Goal: Book appointment/travel/reservation

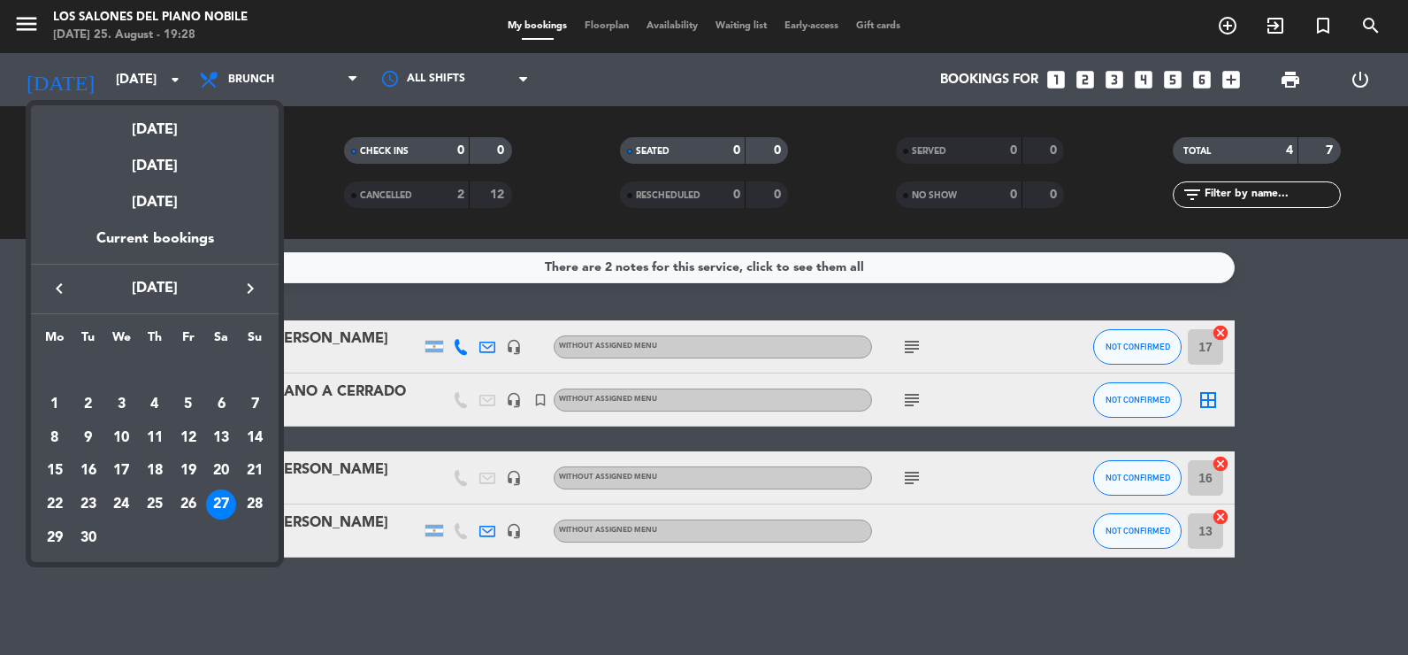
click at [56, 285] on icon "keyboard_arrow_left" at bounding box center [59, 288] width 21 height 21
click at [54, 499] on div "25" at bounding box center [55, 504] width 30 height 30
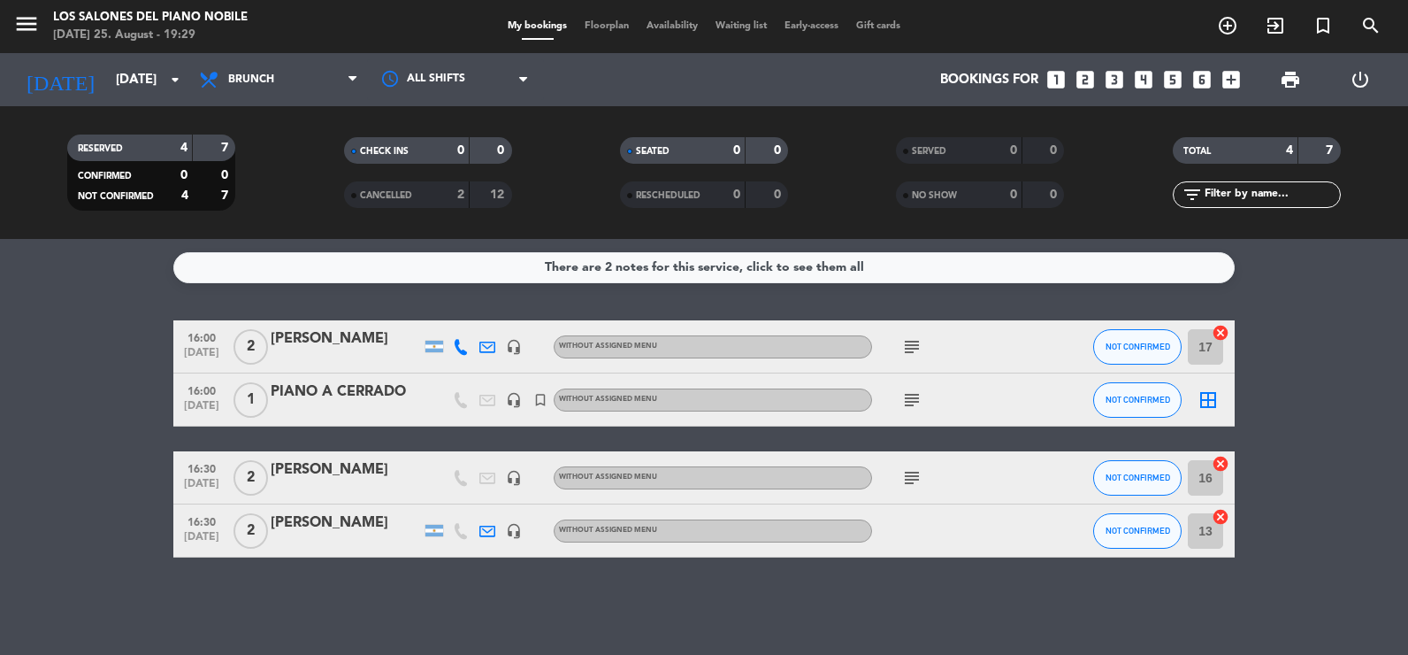
type input "[DATE]"
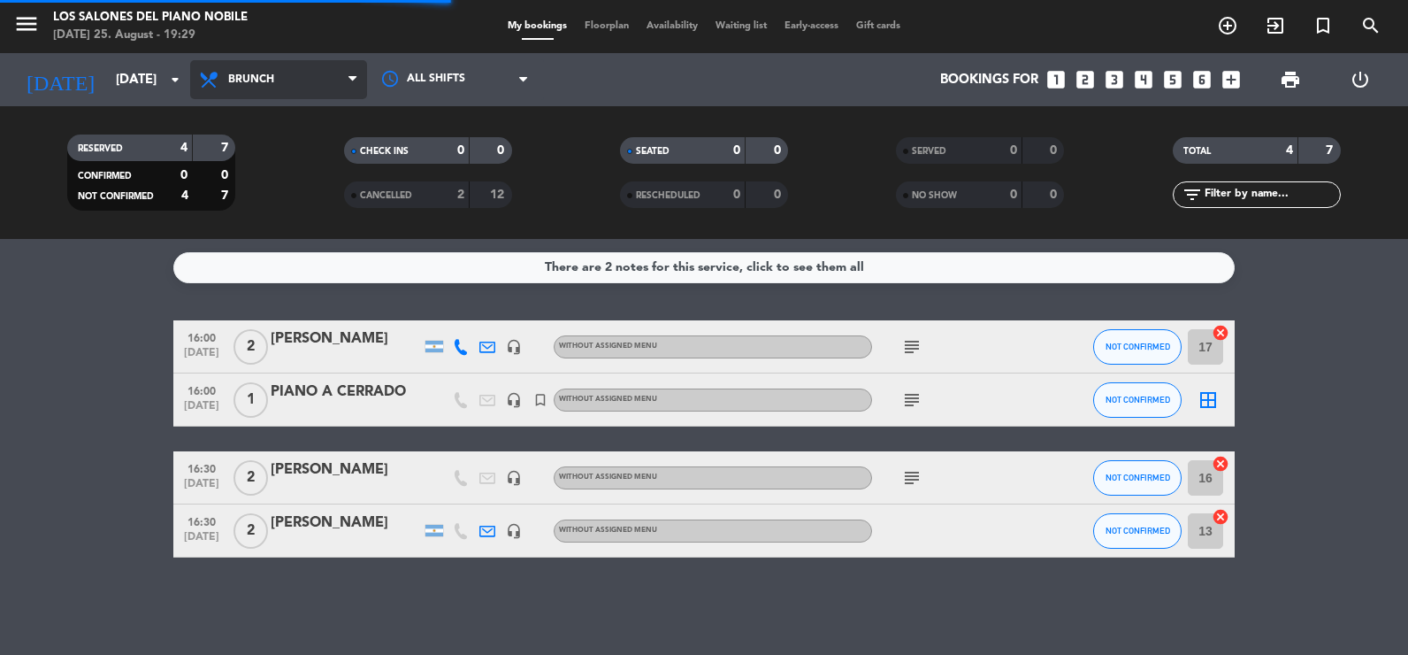
click at [270, 92] on span "Brunch" at bounding box center [278, 79] width 177 height 39
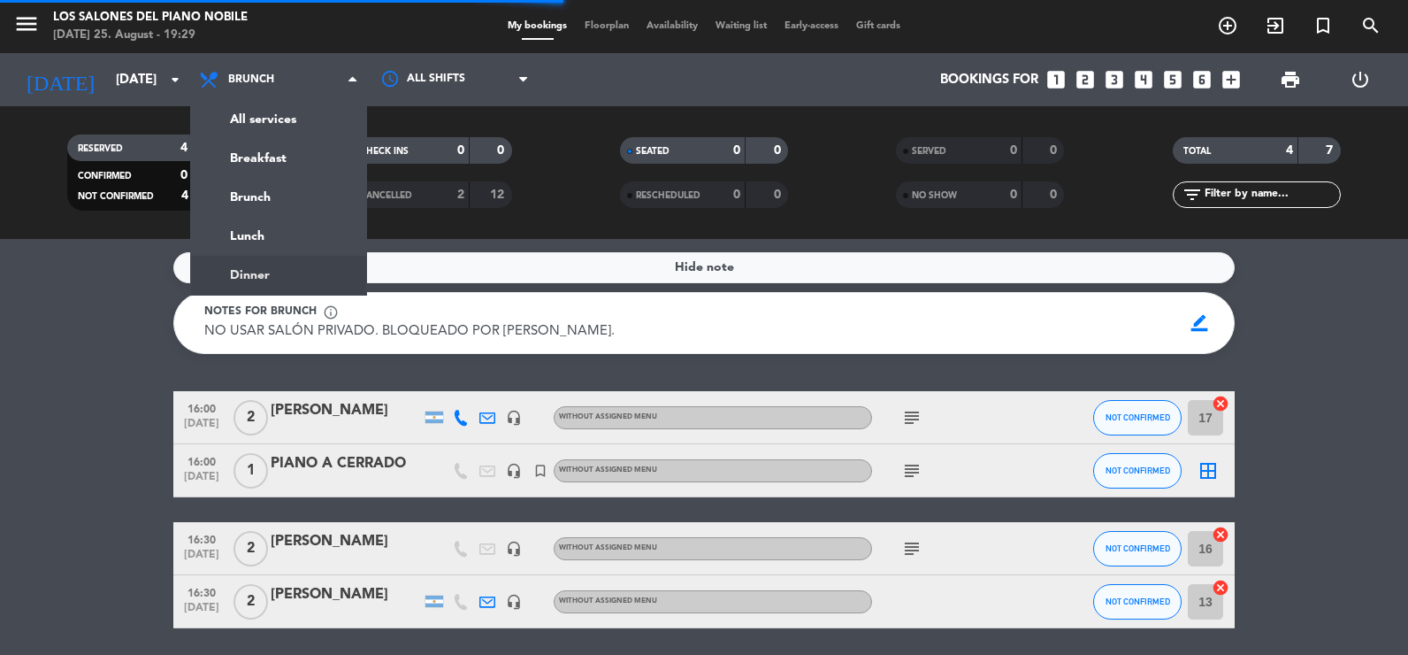
drag, startPoint x: 295, startPoint y: 274, endPoint x: 296, endPoint y: 236, distance: 38.0
click at [296, 277] on ng-component "menu Los Salones del Piano [PERSON_NAME] [DATE] 25. August - 19:29 My bookings …" at bounding box center [704, 327] width 1408 height 655
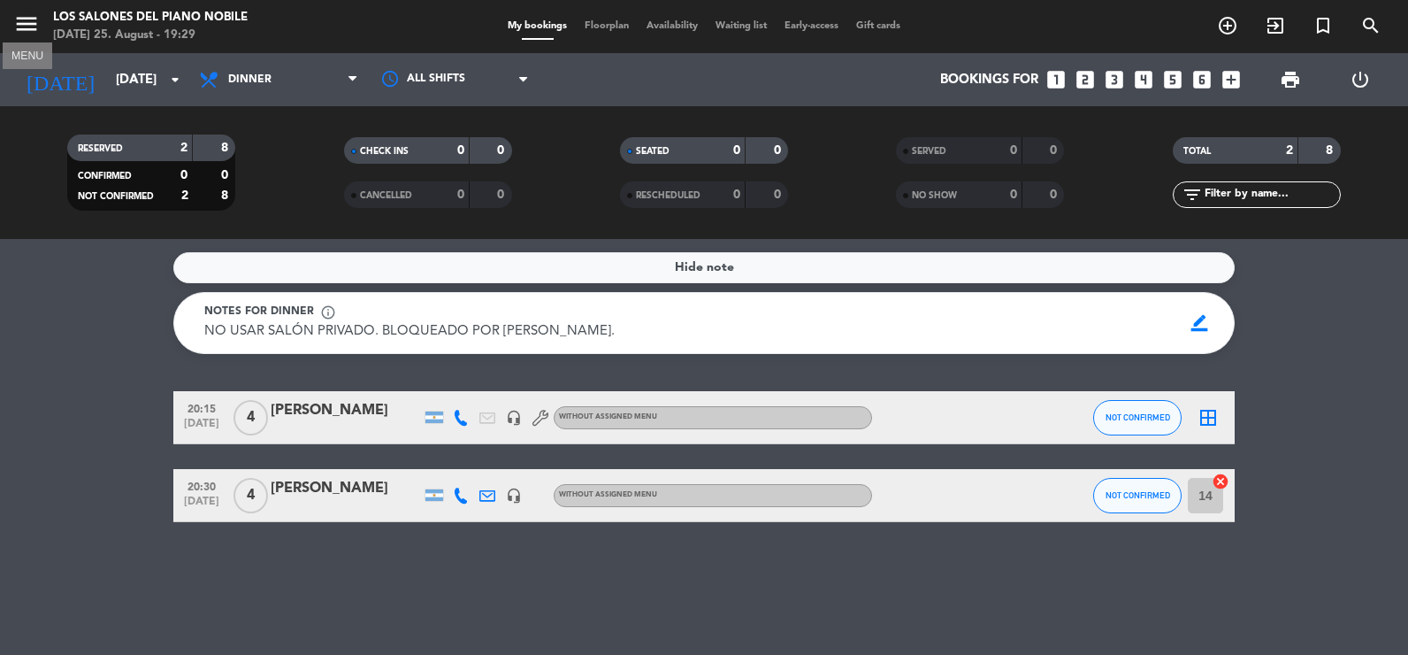
click at [30, 25] on icon "menu" at bounding box center [26, 24] width 27 height 27
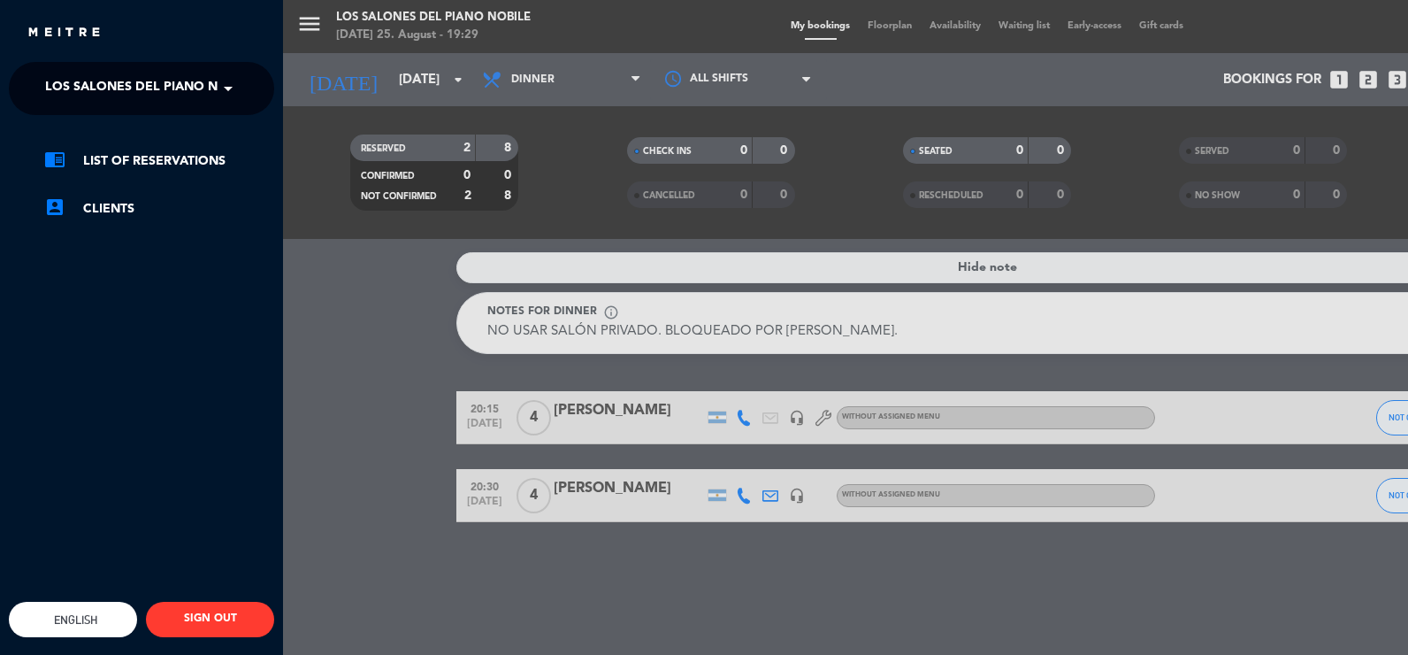
click at [122, 107] on ng-select "× Los Salones del Piano [PERSON_NAME] ×" at bounding box center [141, 88] width 265 height 53
click at [120, 91] on span "Los Salones del Piano Nobile" at bounding box center [150, 88] width 210 height 37
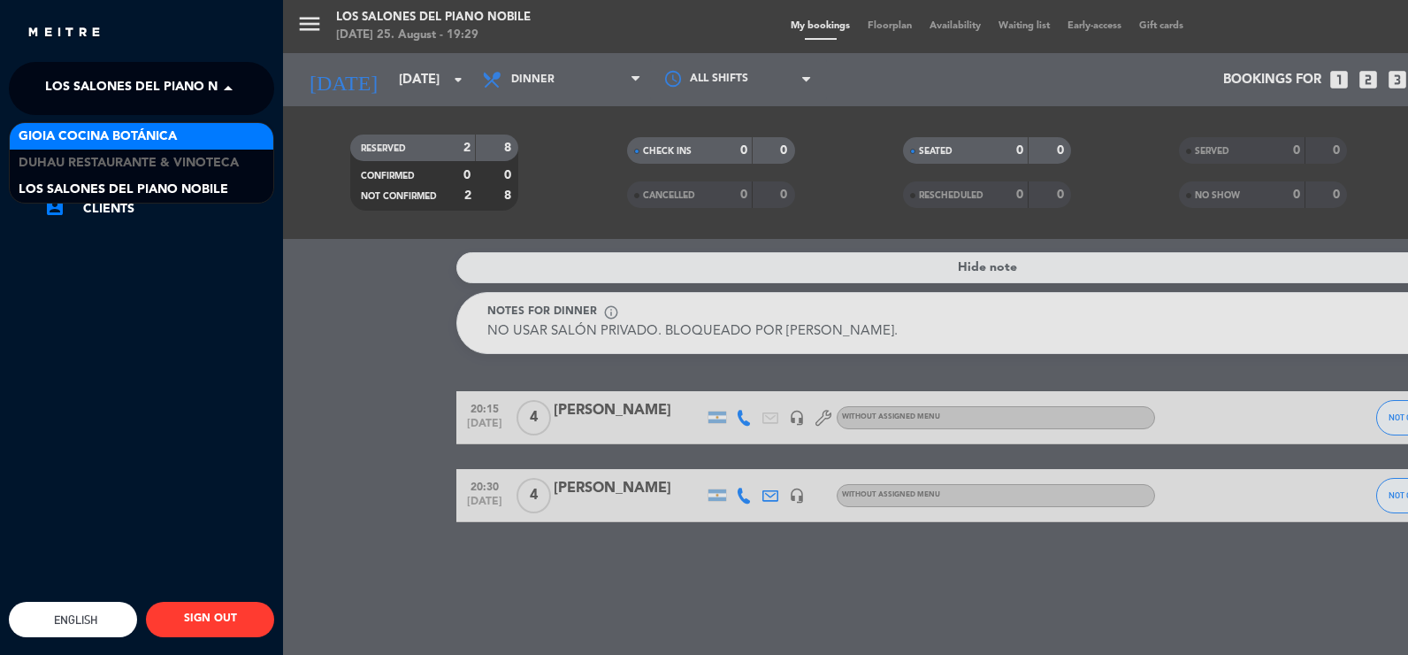
click at [138, 140] on span "Gioia Cocina Botánica" at bounding box center [98, 136] width 158 height 20
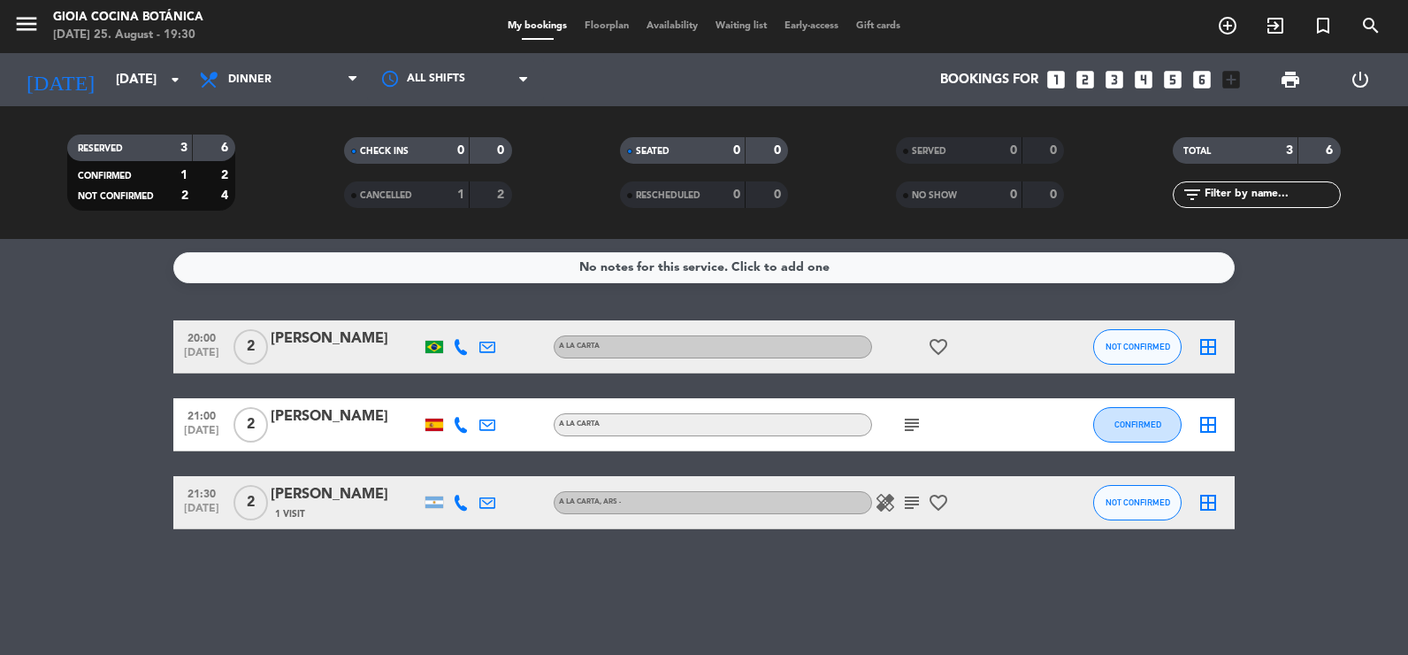
click at [15, 40] on button "menu" at bounding box center [26, 27] width 27 height 33
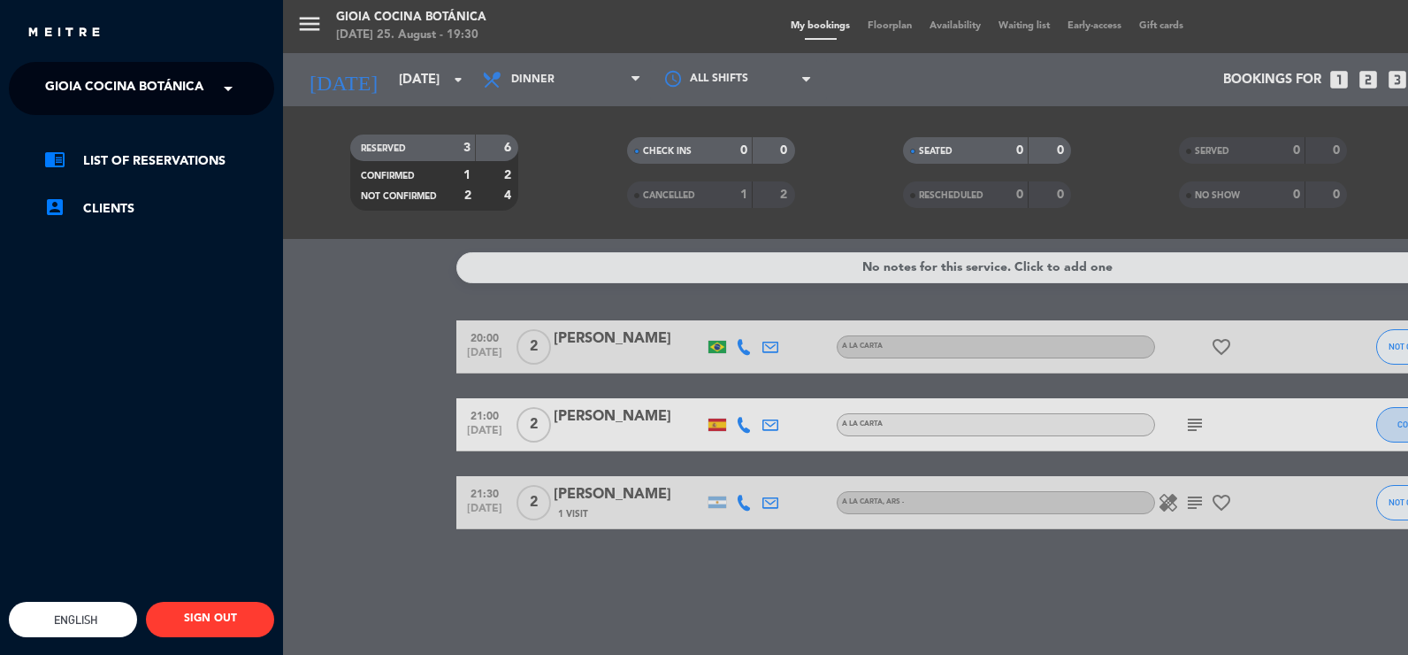
click at [119, 83] on span "Gioia Cocina Botánica" at bounding box center [124, 88] width 158 height 37
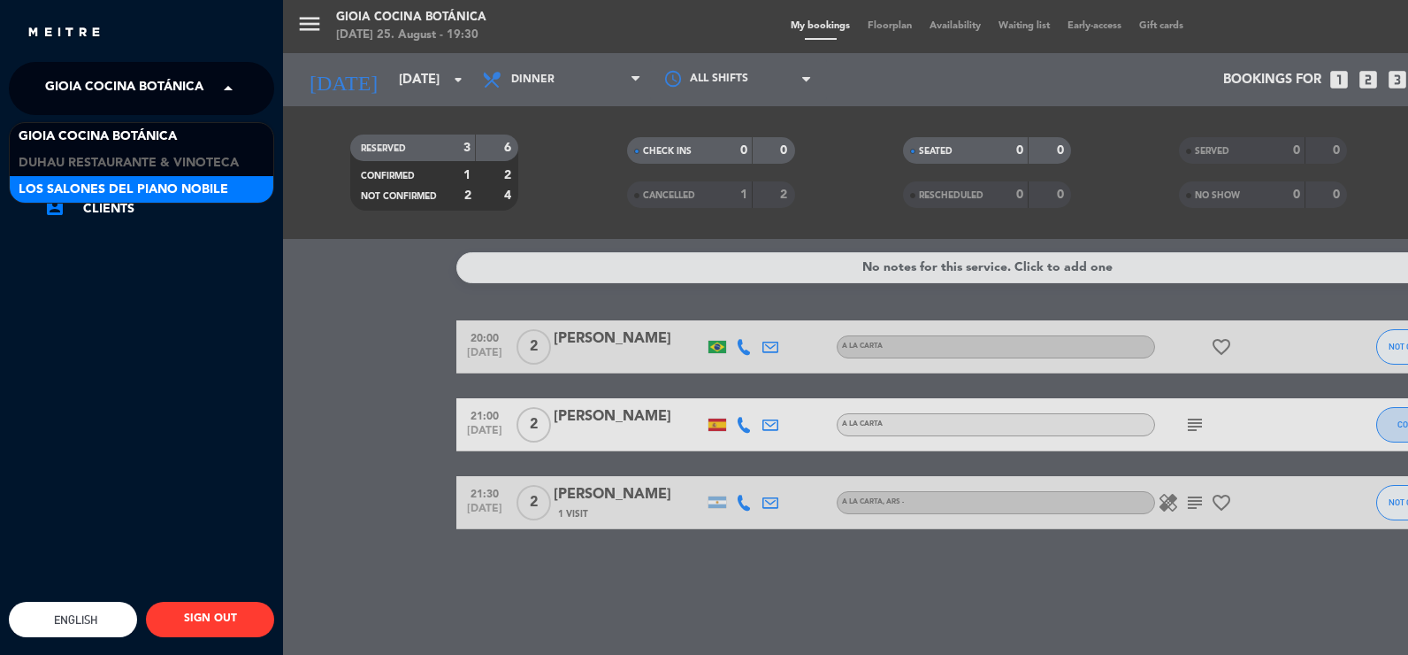
click at [123, 180] on span "Los Salones del Piano Nobile" at bounding box center [124, 190] width 210 height 20
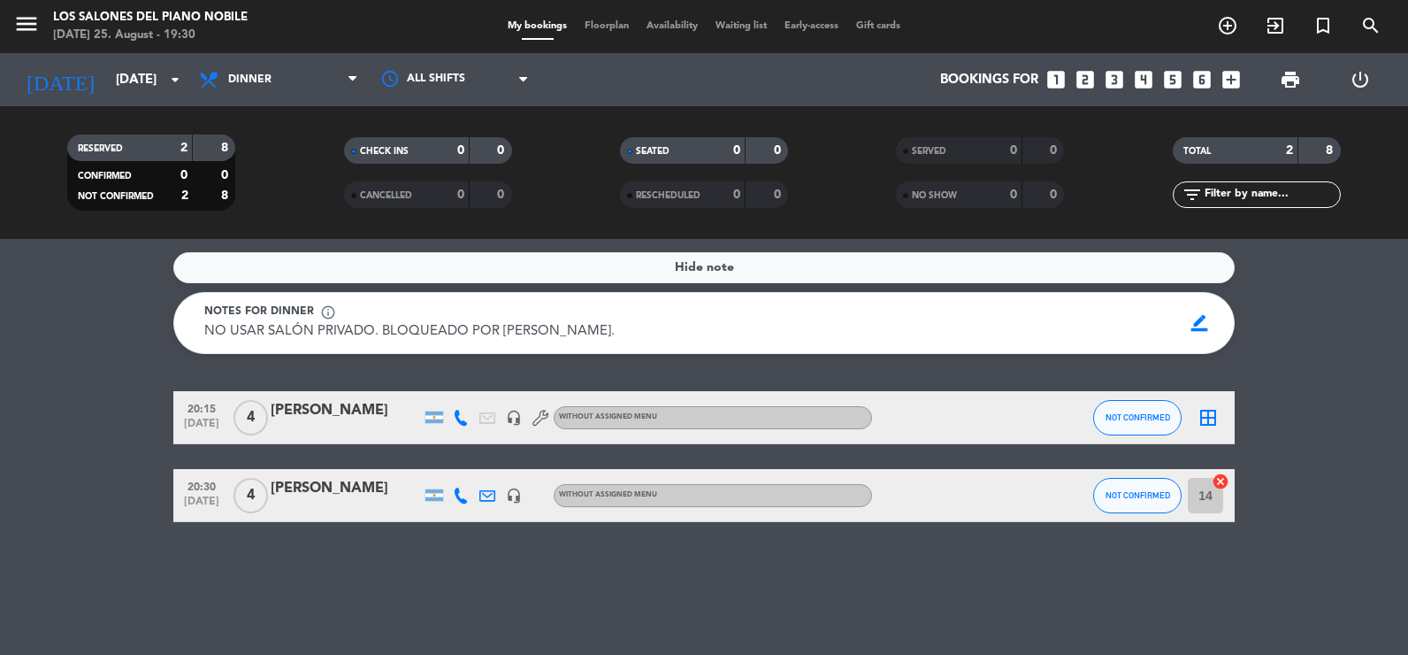
click at [1087, 77] on icon "looks_two" at bounding box center [1085, 79] width 23 height 23
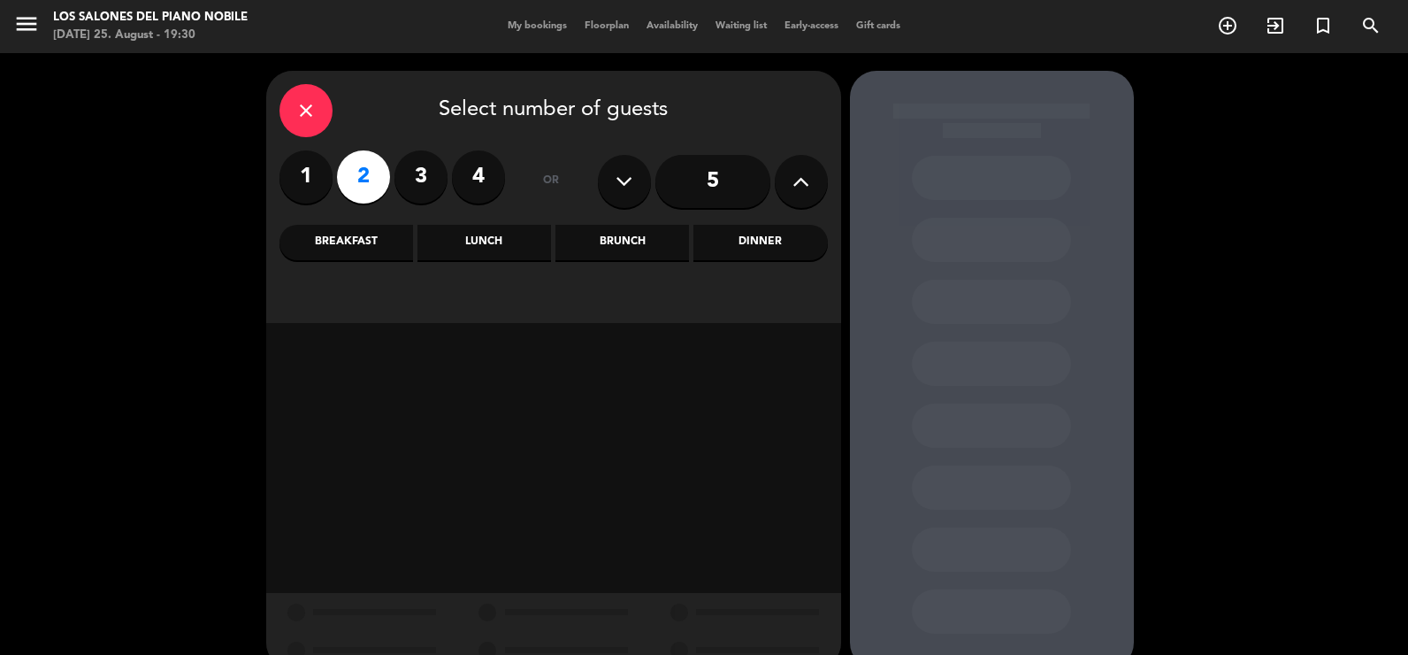
click at [607, 249] on div "Brunch" at bounding box center [623, 242] width 134 height 35
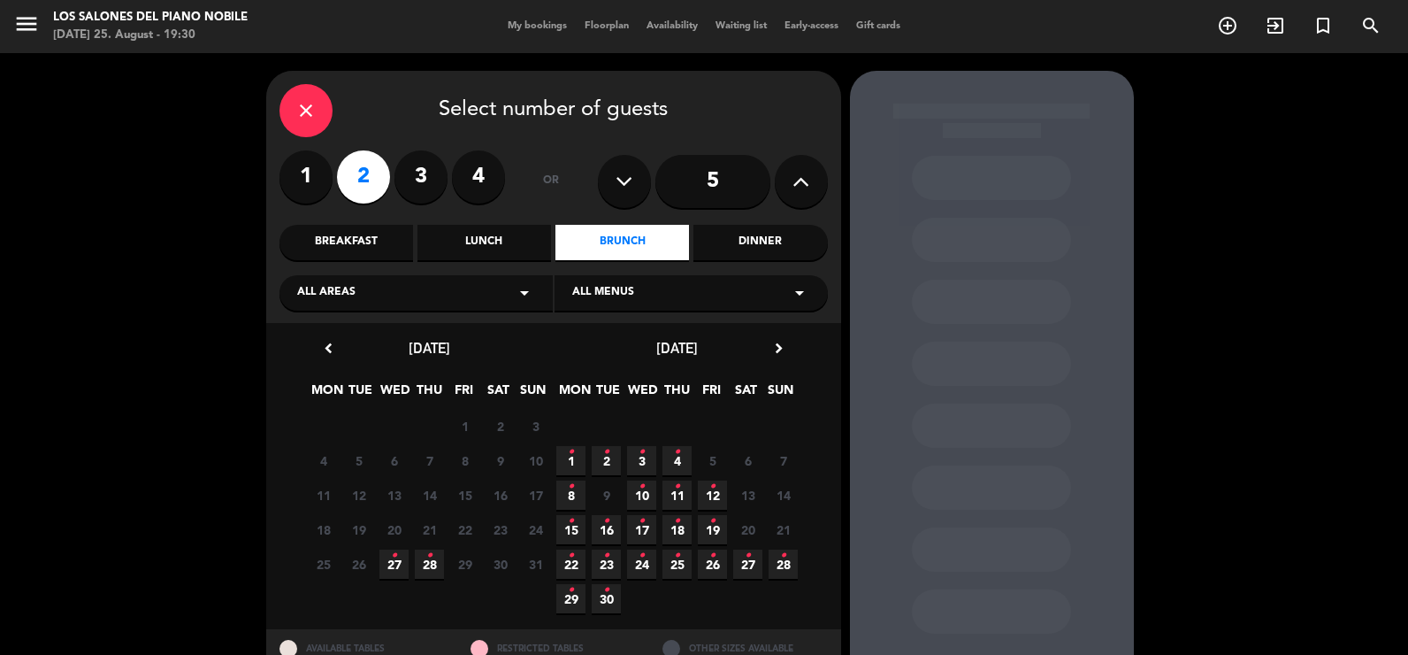
click at [750, 247] on div "Dinner" at bounding box center [760, 242] width 134 height 35
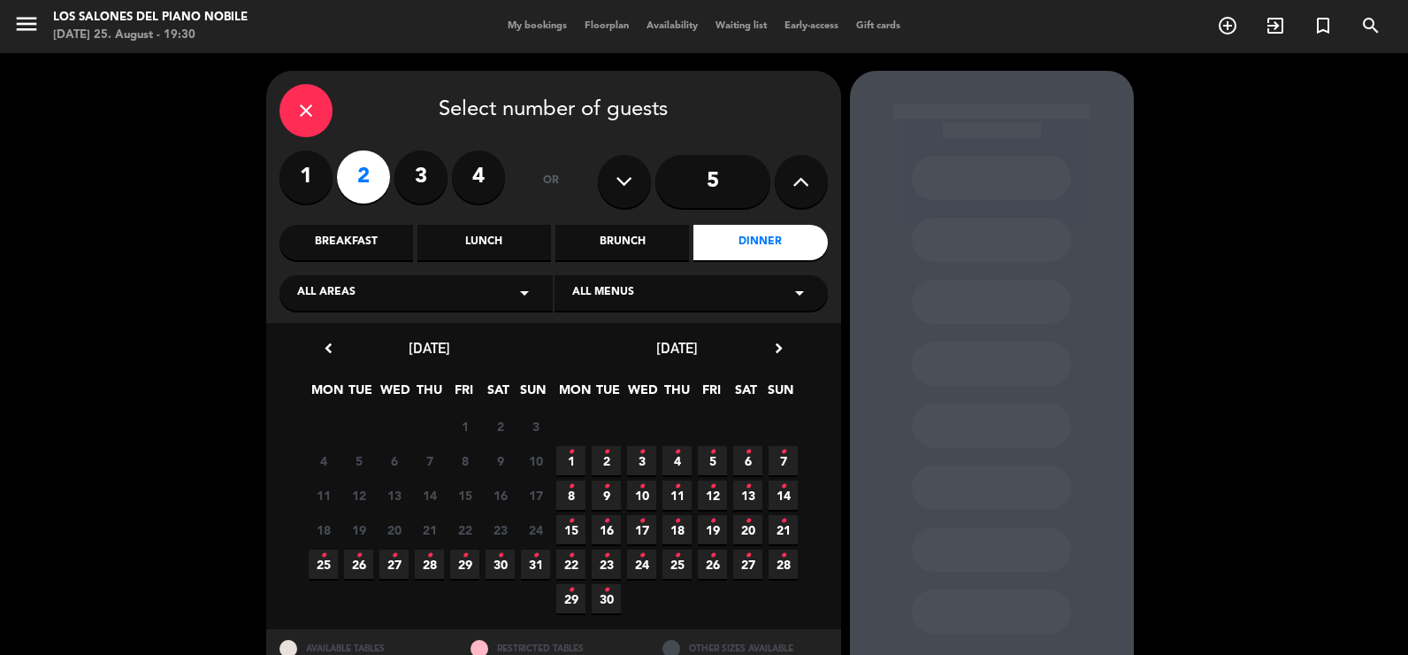
click at [313, 566] on span "25 •" at bounding box center [323, 563] width 29 height 29
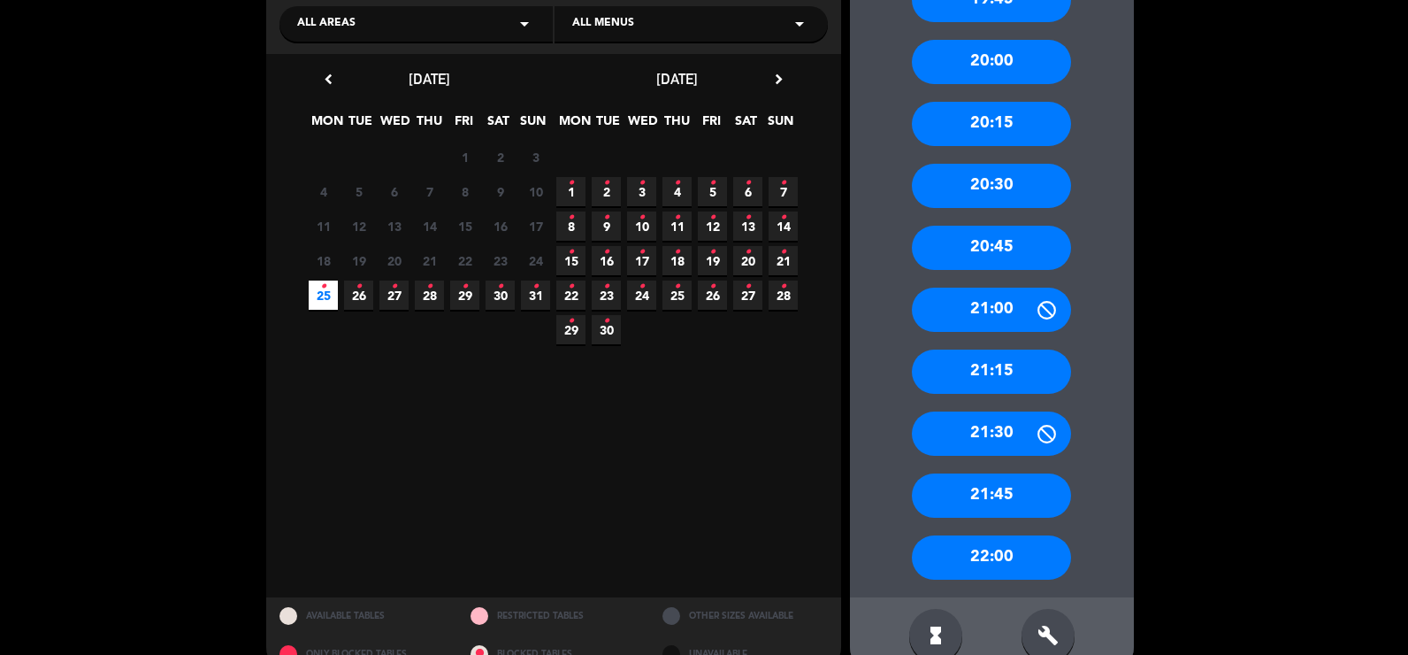
scroll to position [305, 0]
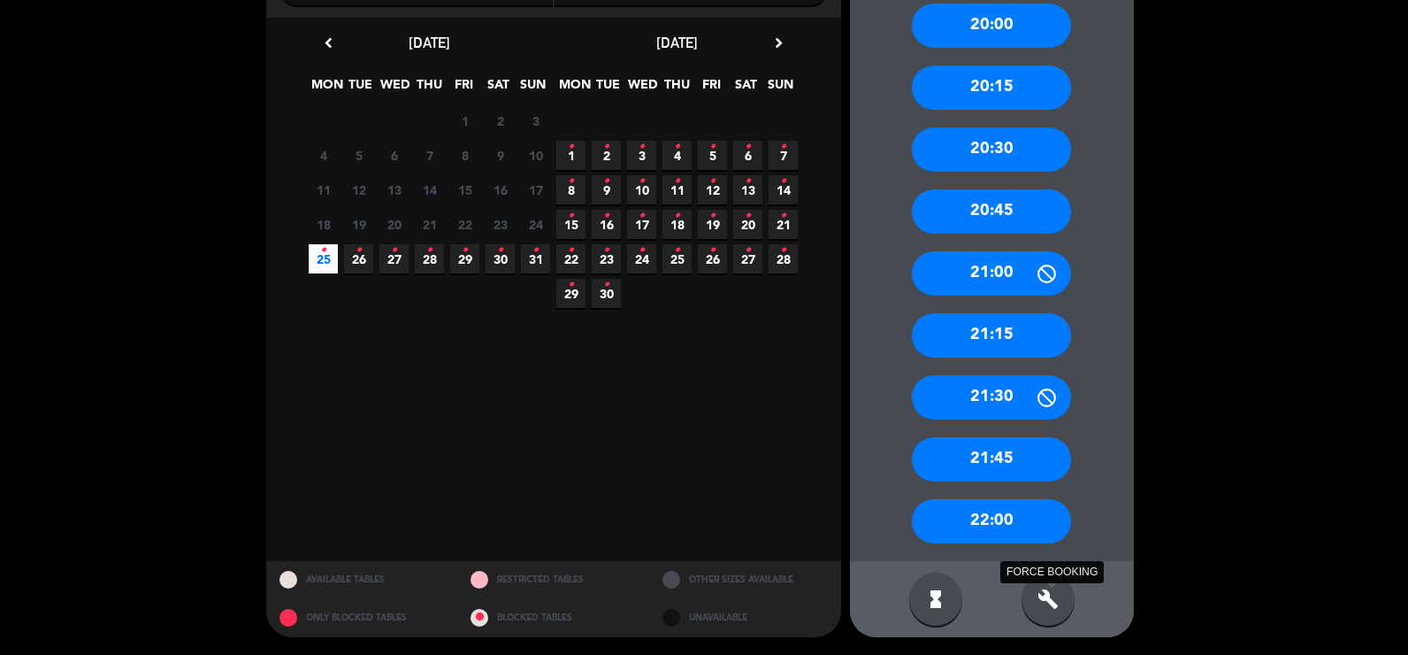
click at [1053, 590] on icon "build" at bounding box center [1048, 598] width 21 height 21
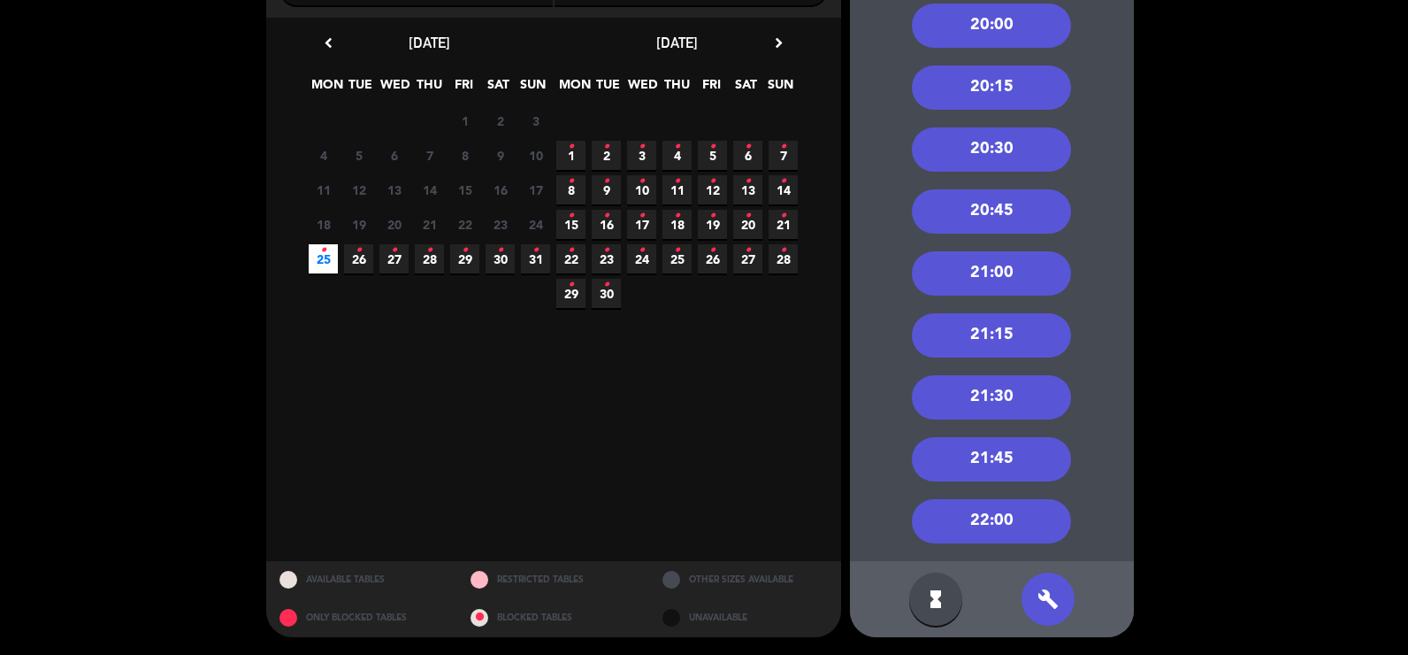
click at [1023, 513] on div "22:00" at bounding box center [991, 521] width 159 height 44
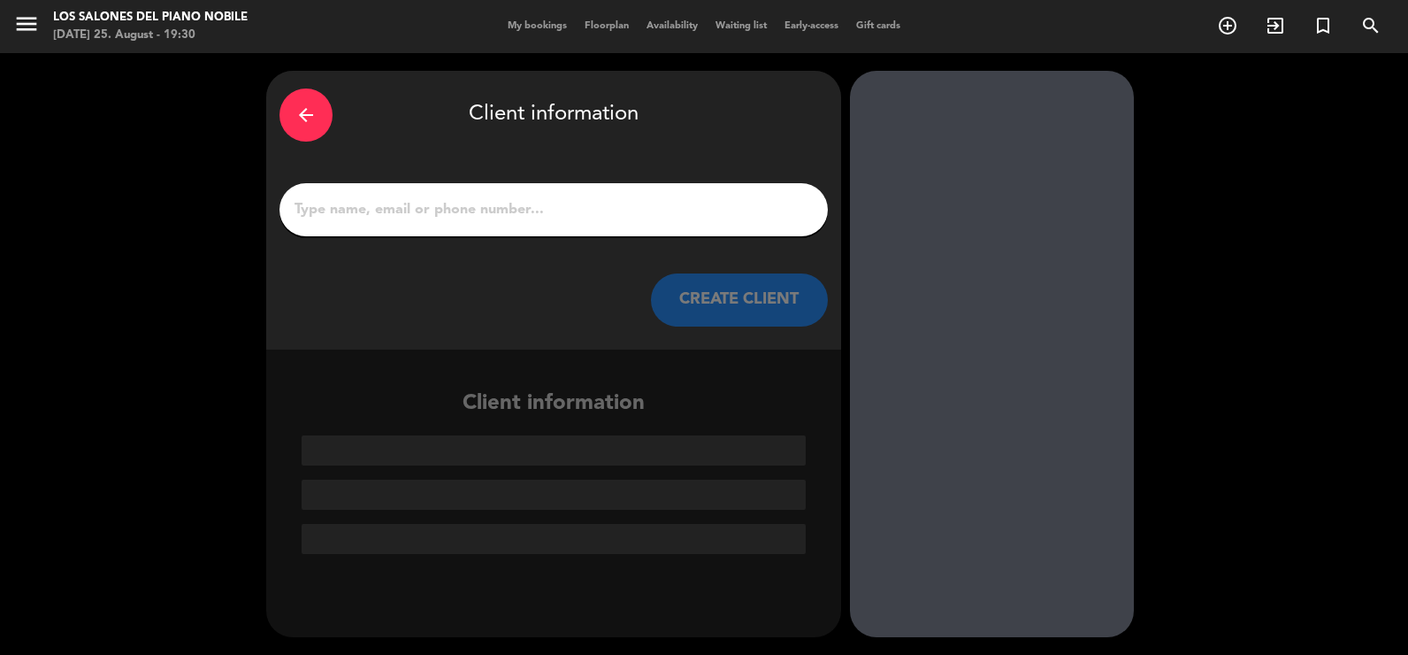
scroll to position [0, 0]
click at [555, 212] on input "1" at bounding box center [554, 209] width 522 height 25
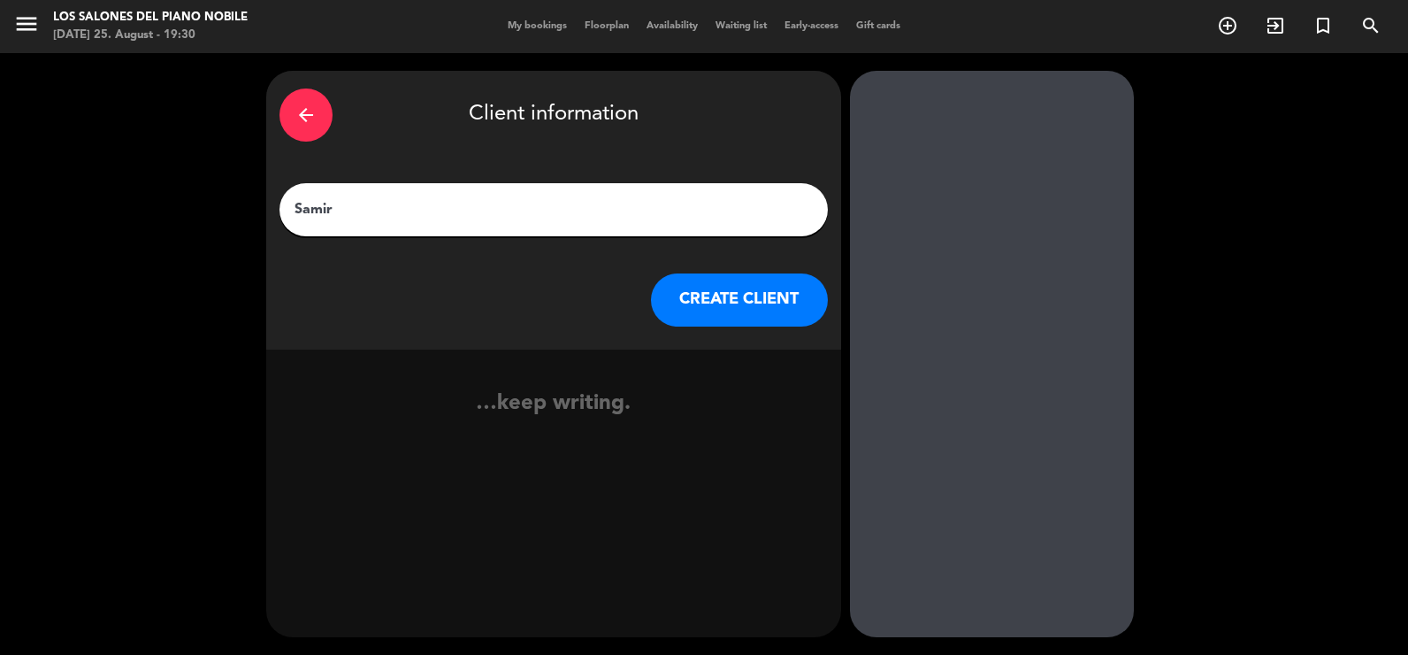
type input "Samir"
click at [765, 295] on button "CREATE CLIENT" at bounding box center [739, 299] width 177 height 53
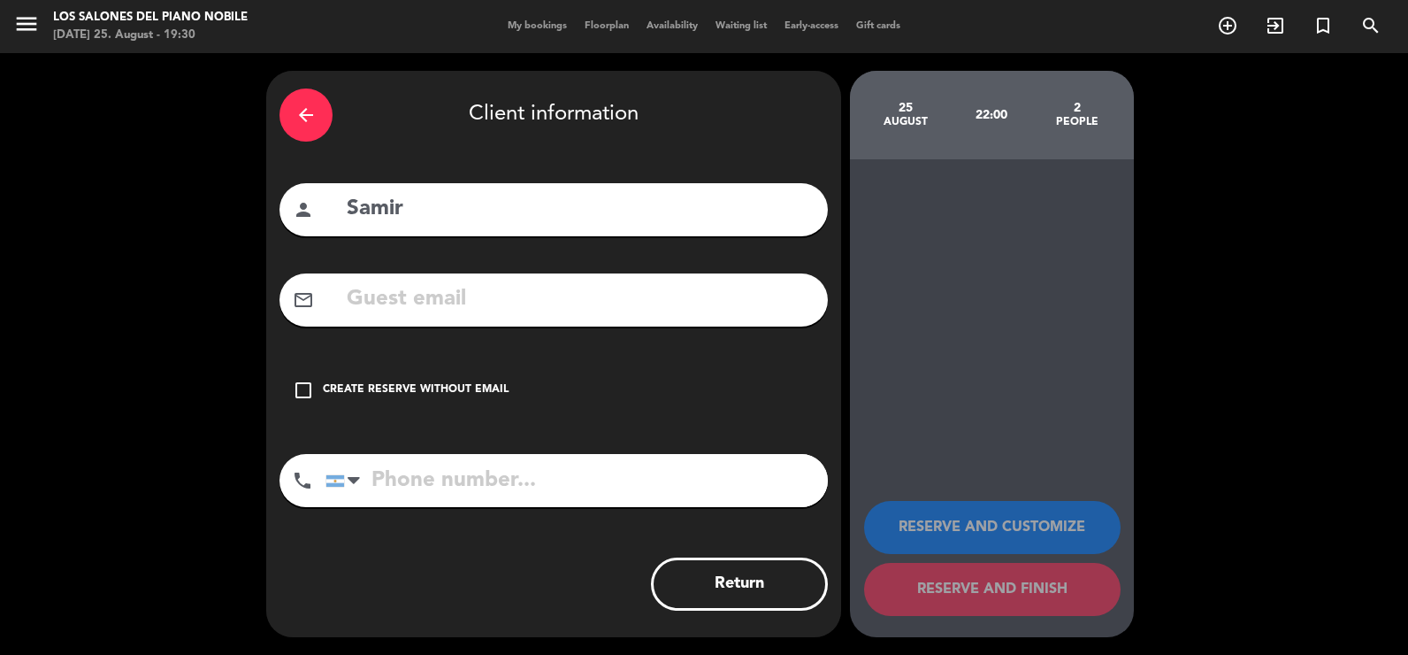
click at [470, 368] on div "check_box_outline_blank Create reserve without email" at bounding box center [554, 390] width 548 height 53
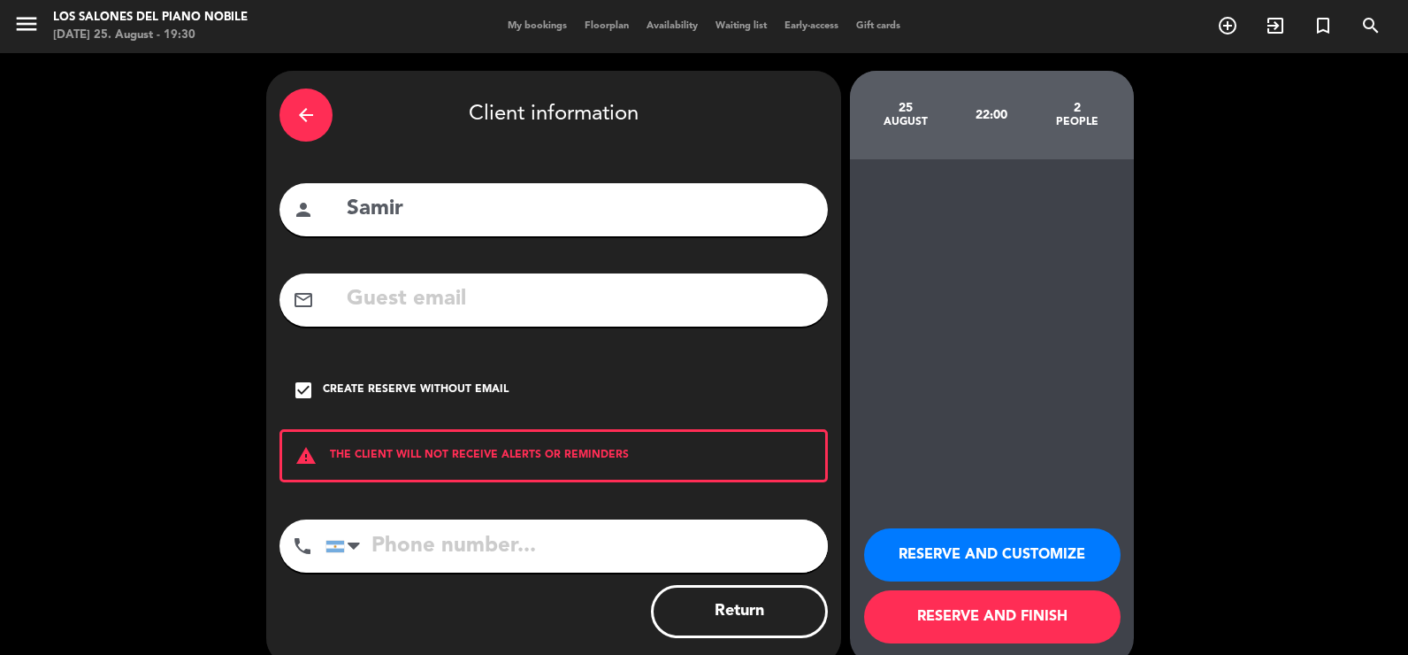
click at [520, 557] on input "tel" at bounding box center [577, 545] width 502 height 53
click at [526, 541] on input "tel" at bounding box center [577, 545] width 502 height 53
type input "1150034056"
click at [939, 547] on button "RESERVE AND CUSTOMIZE" at bounding box center [992, 554] width 257 height 53
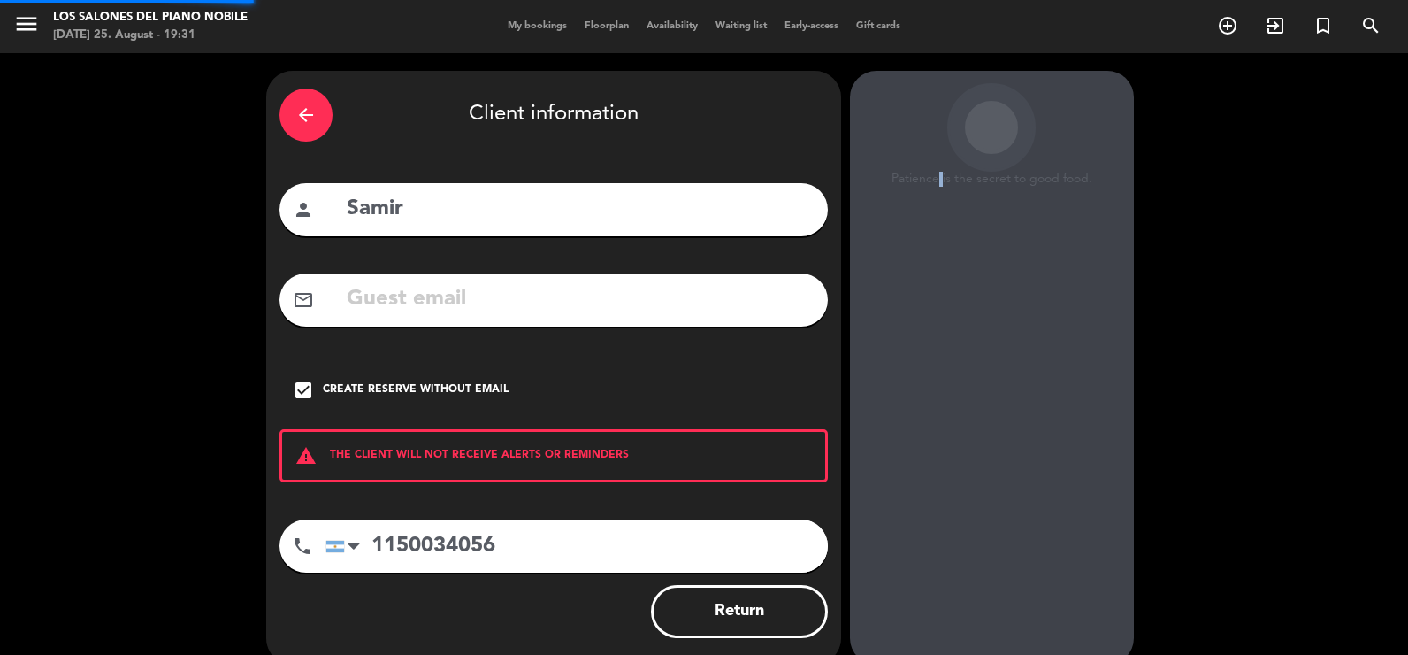
click at [939, 547] on div "Patience is the secret to good food. [DATE] 22:00 2 people RESERVE AND CUSTOMIZ…" at bounding box center [992, 368] width 284 height 594
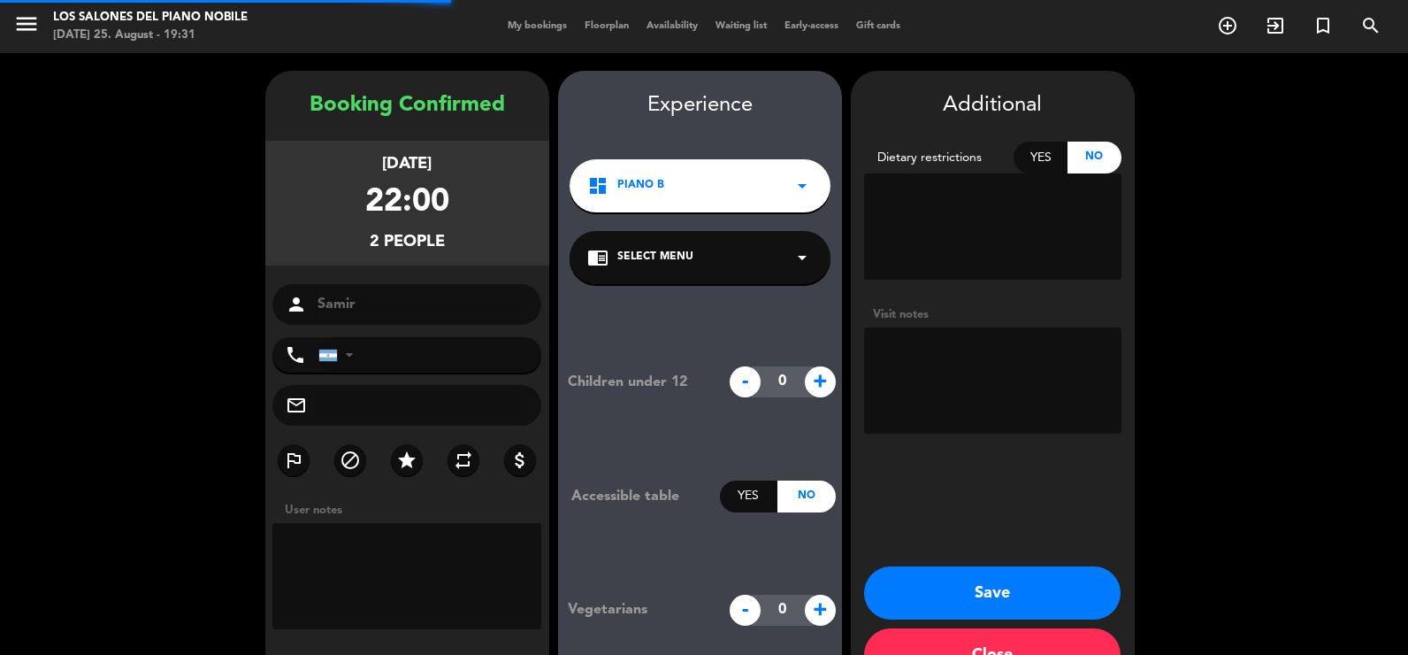
type input "[PHONE_NUMBER]"
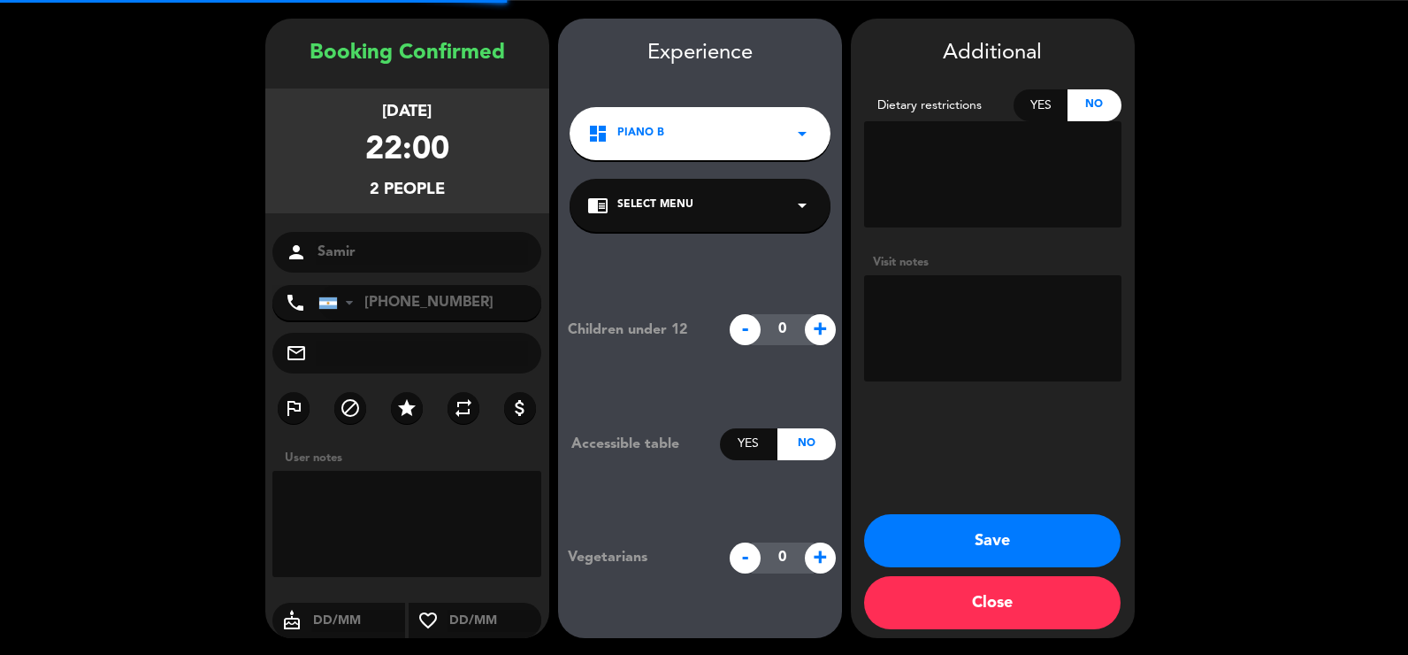
scroll to position [53, 0]
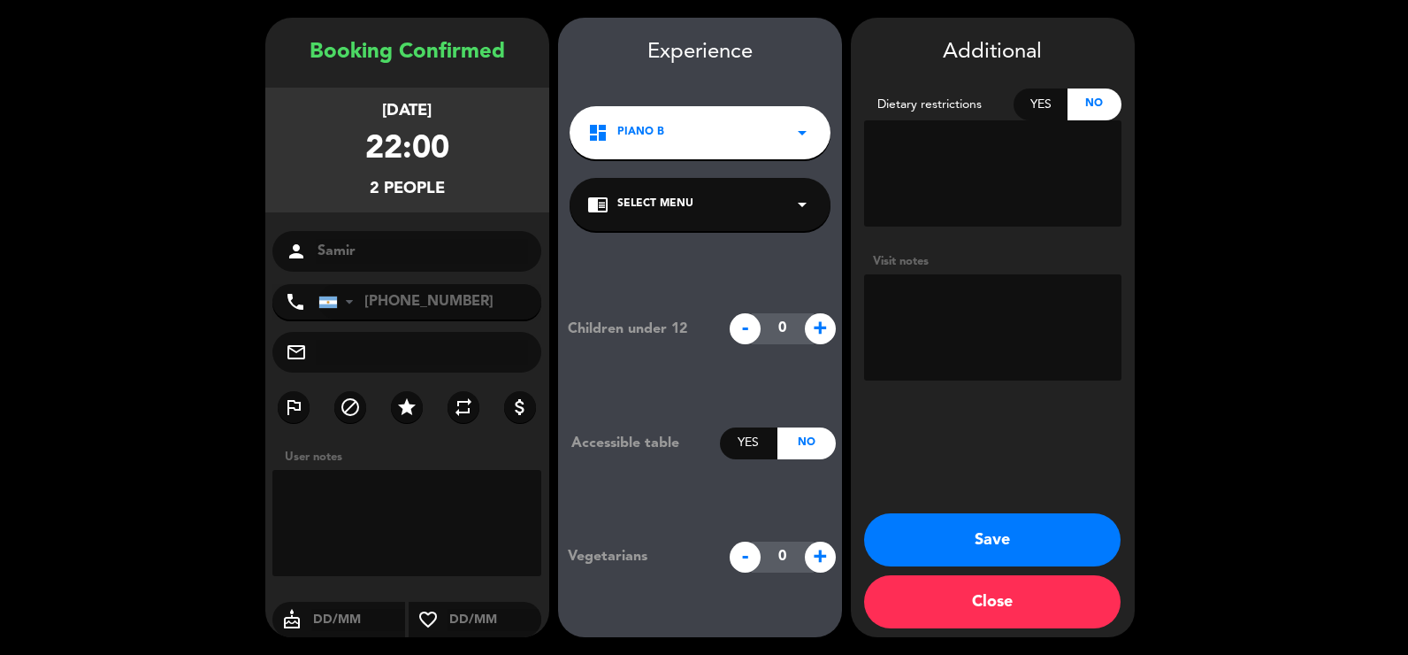
click at [939, 547] on button "Save" at bounding box center [992, 539] width 257 height 53
click at [1001, 533] on button "Save" at bounding box center [992, 539] width 257 height 53
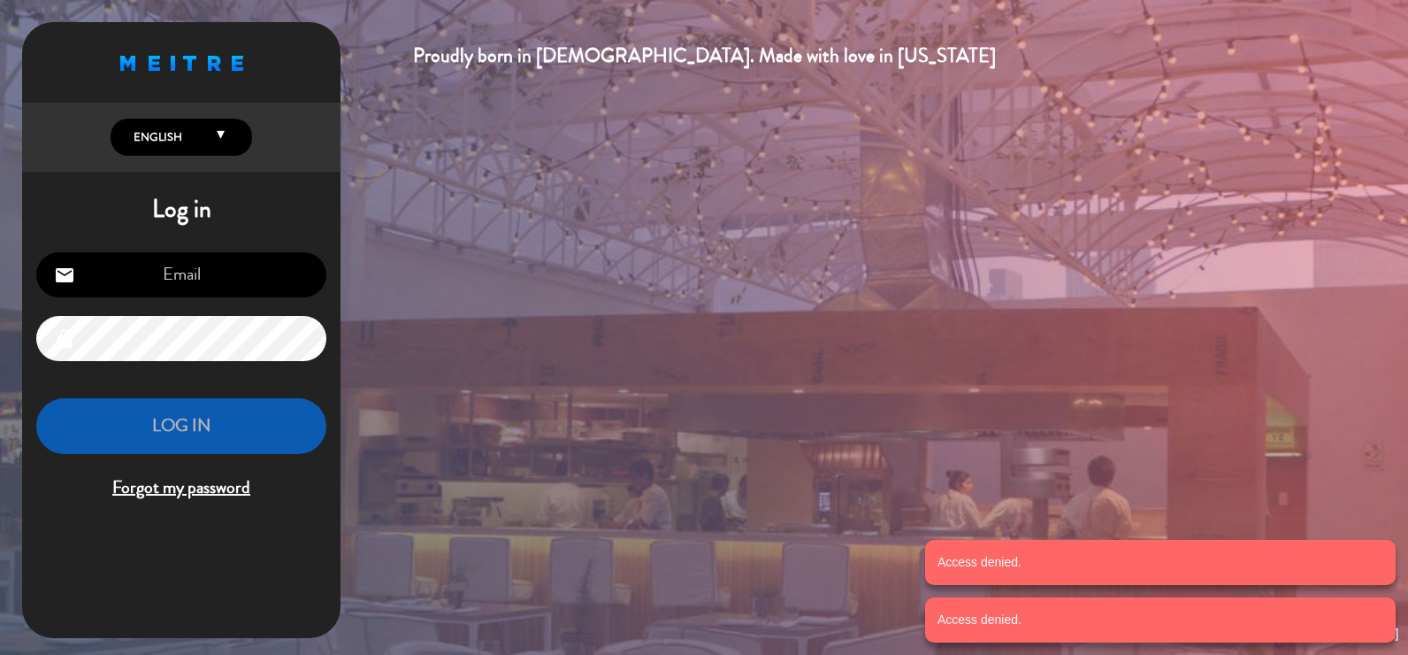
click at [266, 287] on input "email" at bounding box center [181, 274] width 290 height 45
type input "[EMAIL_ADDRESS][PERSON_NAME][PERSON_NAME][DOMAIN_NAME]"
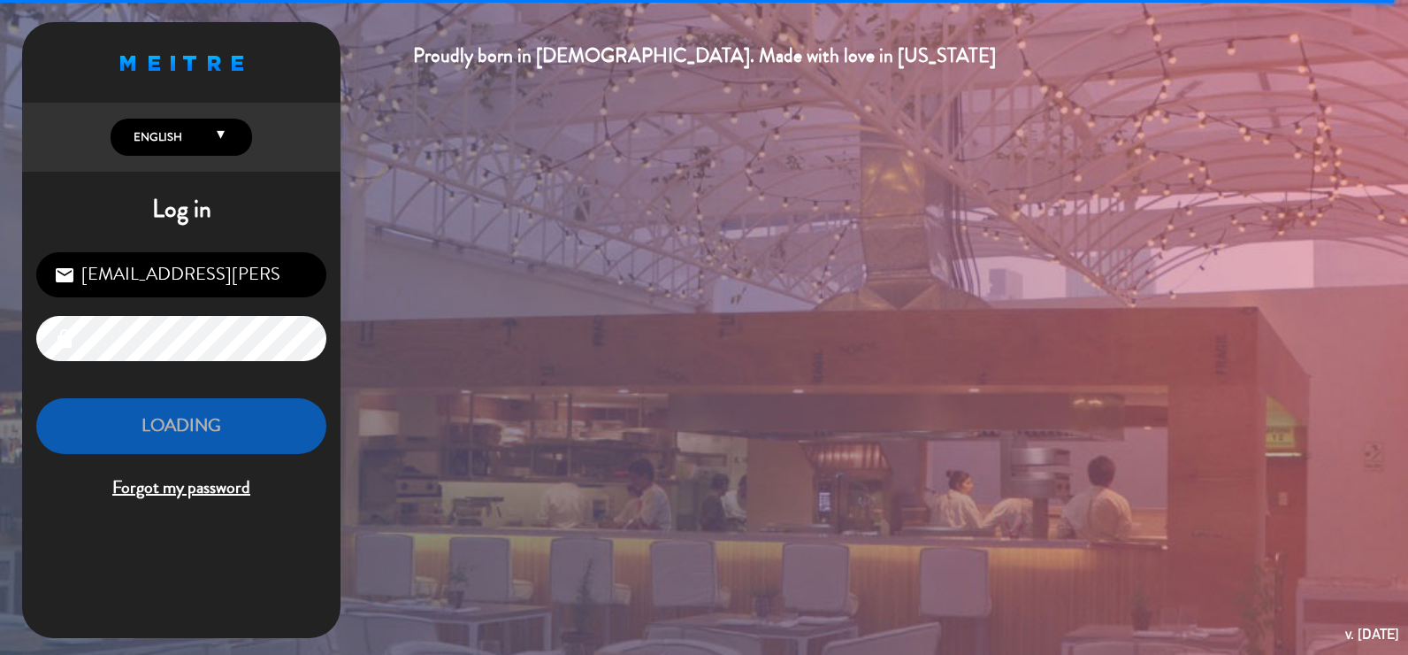
drag, startPoint x: 248, startPoint y: 272, endPoint x: 268, endPoint y: 240, distance: 37.8
click at [248, 272] on input "[EMAIL_ADDRESS][PERSON_NAME][PERSON_NAME][DOMAIN_NAME]" at bounding box center [181, 274] width 290 height 45
